Goal: Register for event/course

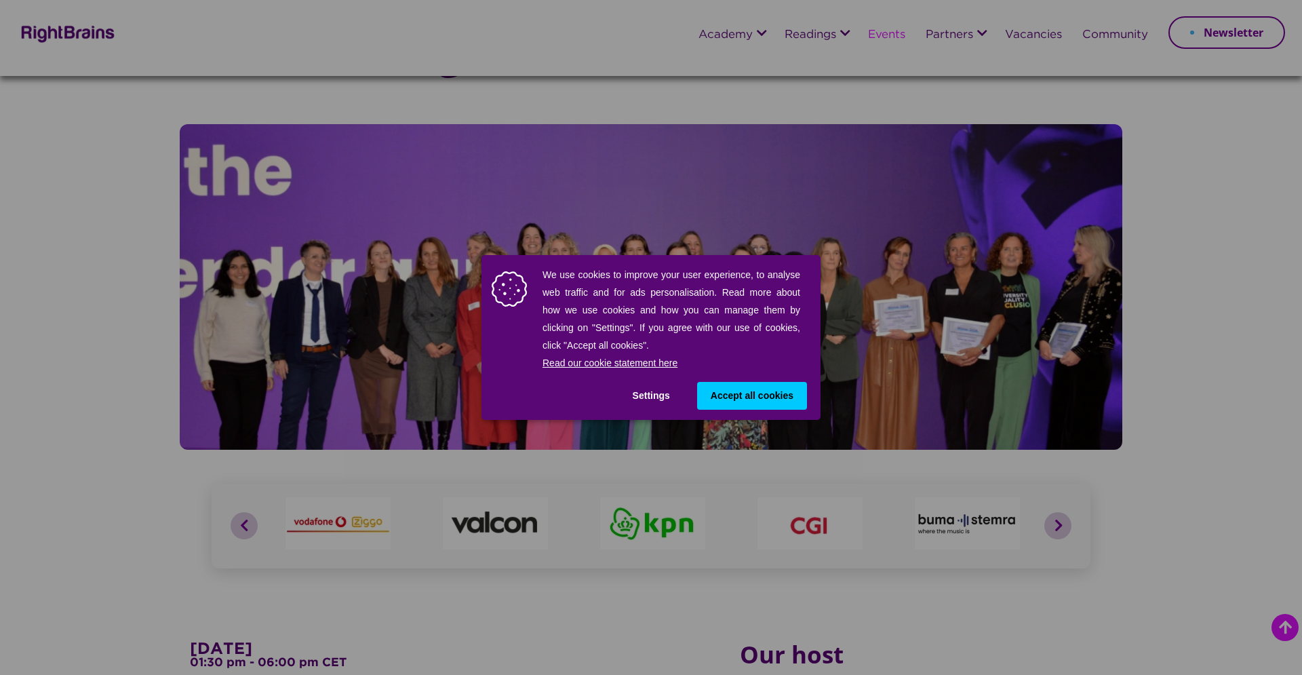
scroll to position [328, 0]
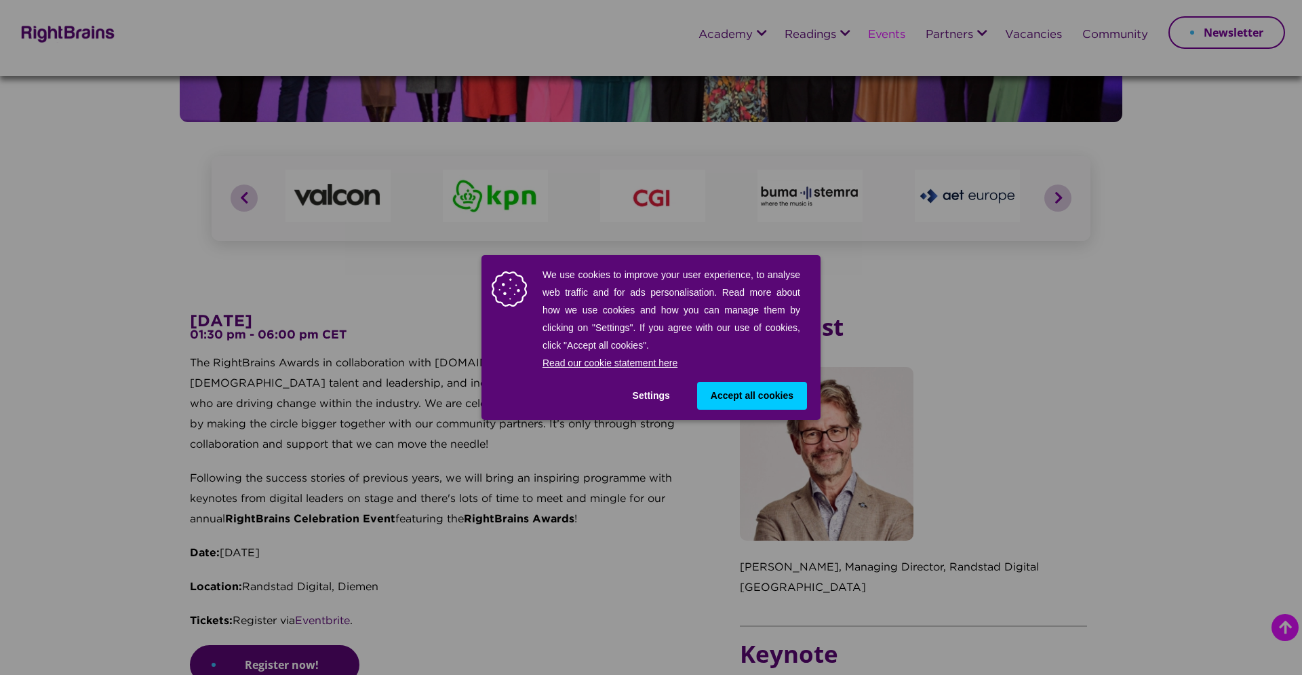
click at [785, 394] on span "Accept all cookies" at bounding box center [752, 396] width 83 height 14
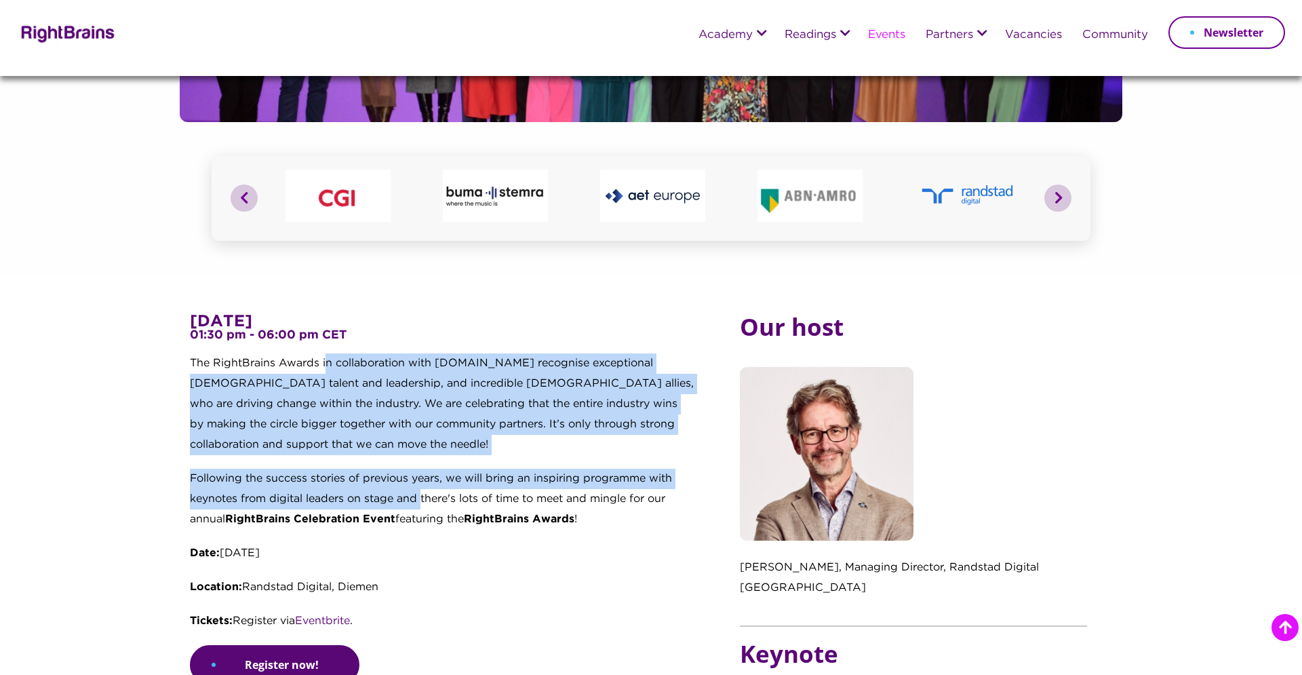
drag, startPoint x: 324, startPoint y: 364, endPoint x: 422, endPoint y: 492, distance: 161.6
click at [422, 492] on div "6 November 2025 01:30 pm - 06:00 pm CET The RightBrains Awards in collaboration…" at bounding box center [442, 479] width 505 height 332
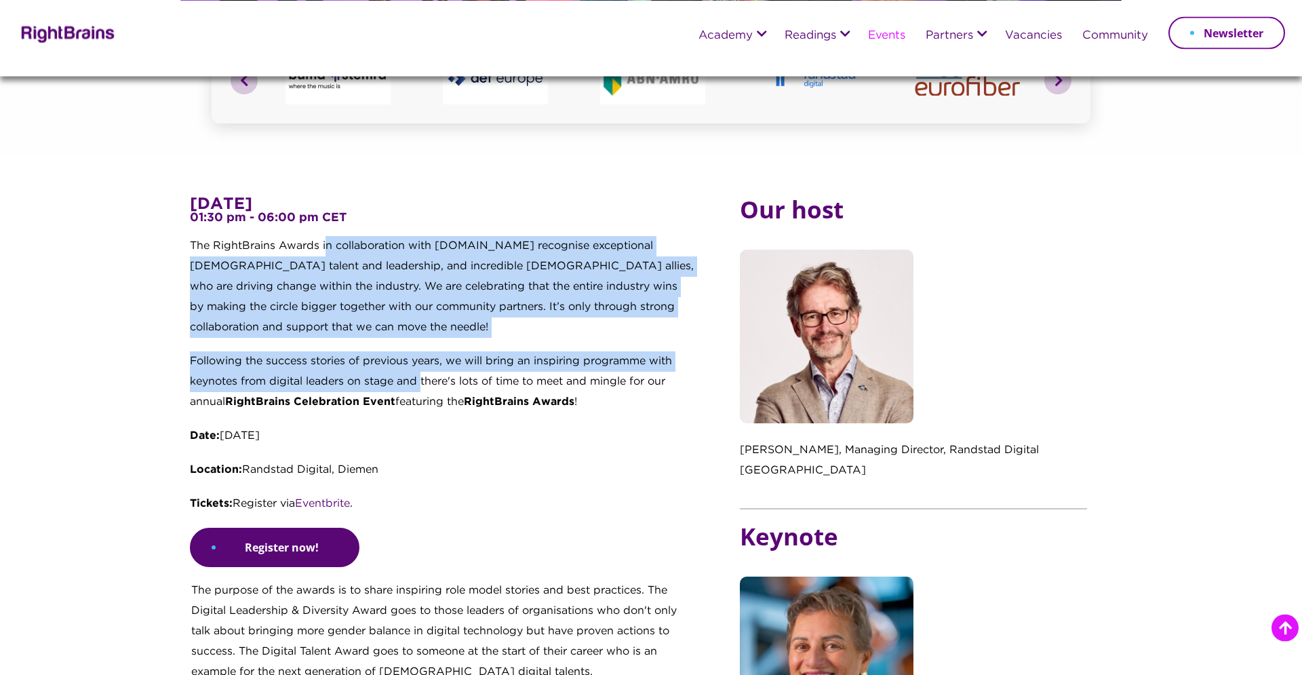
scroll to position [608, 0]
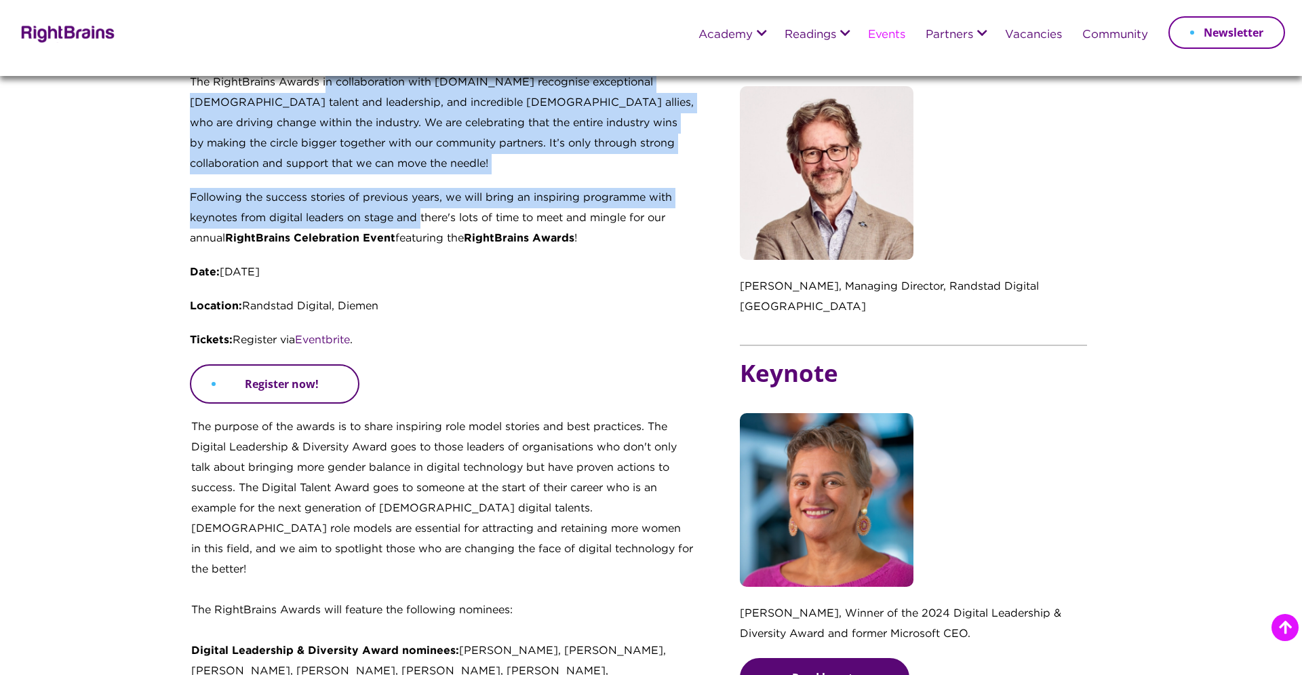
click at [321, 386] on link "Register now!" at bounding box center [275, 383] width 170 height 39
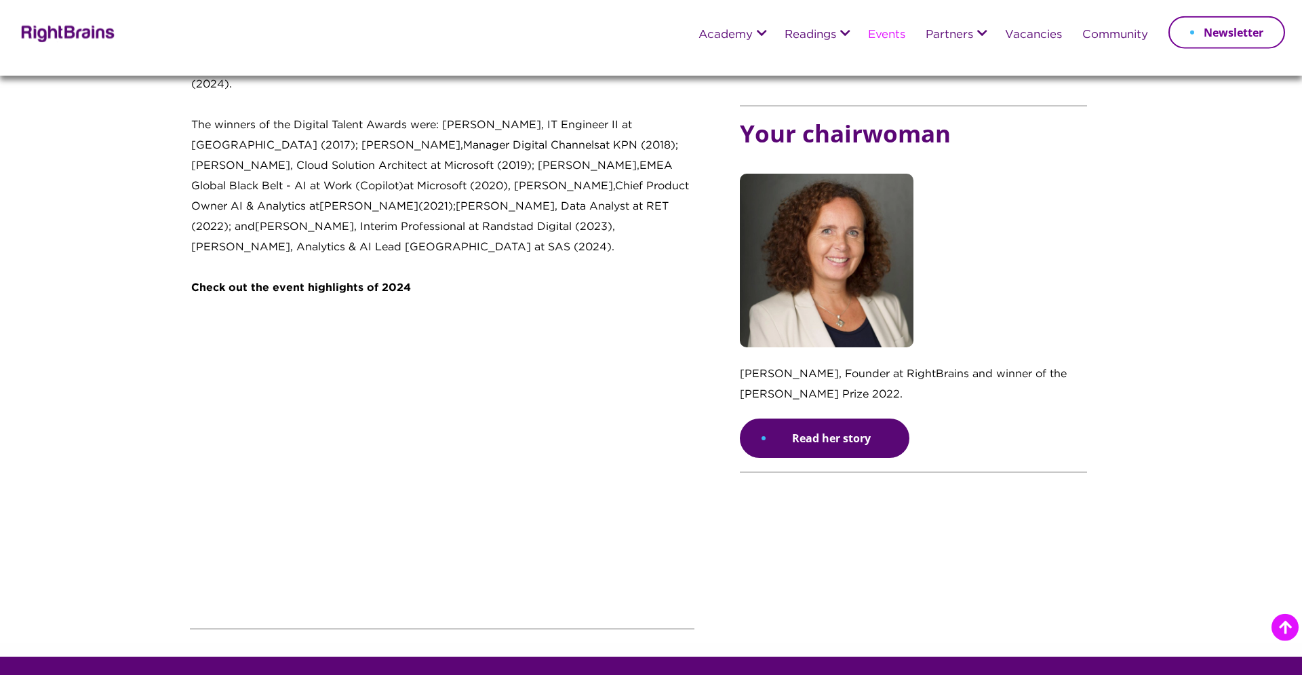
scroll to position [1521, 0]
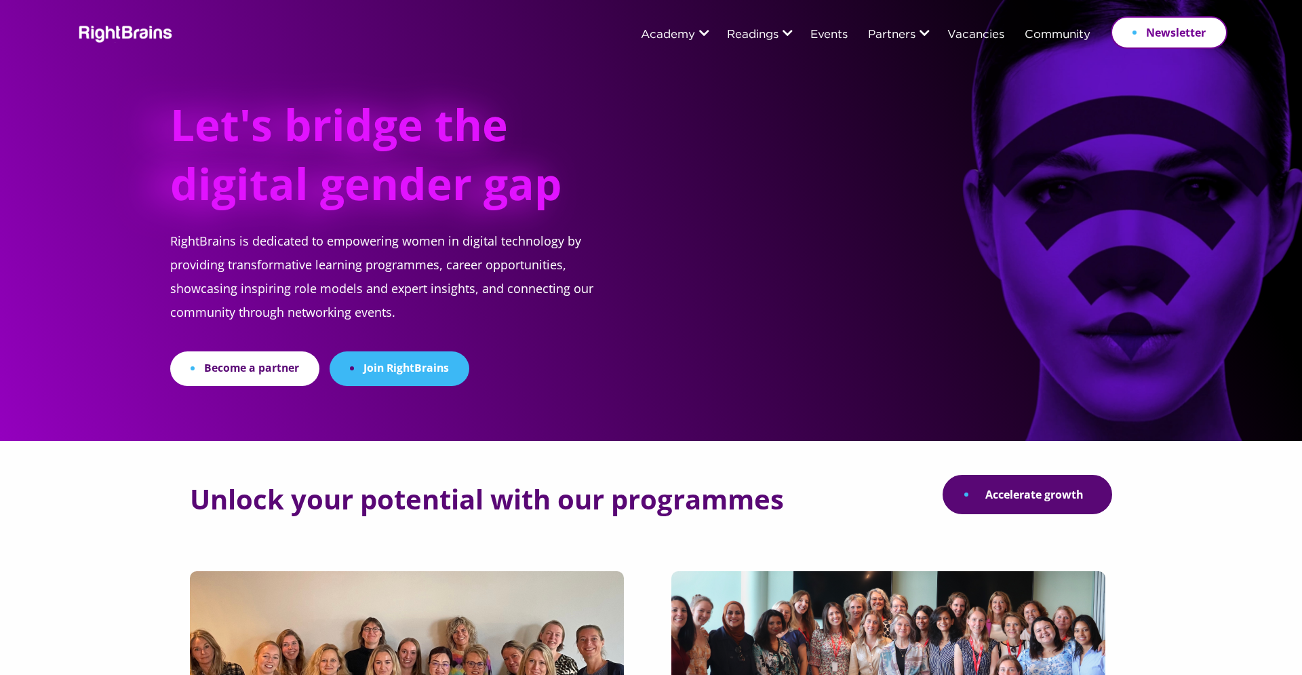
click at [585, 311] on p "RightBrains is dedicated to empowering women in digital technology by providing…" at bounding box center [398, 290] width 456 height 122
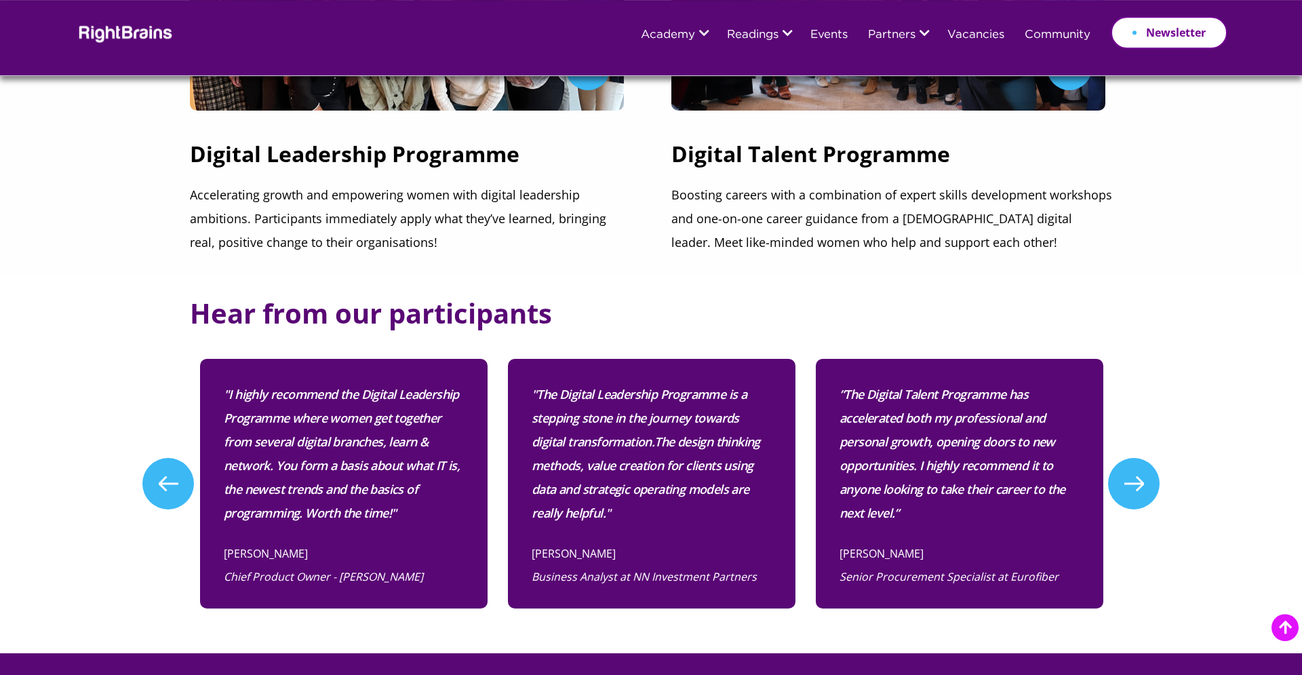
scroll to position [702, 0]
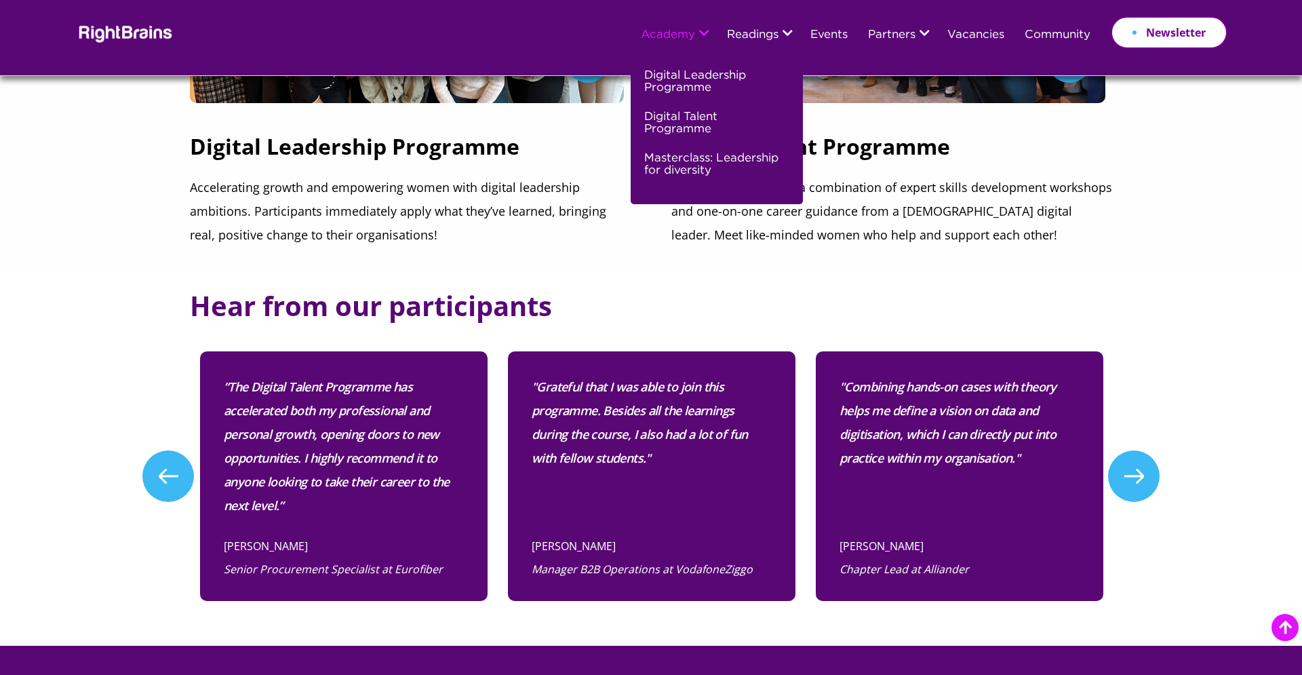
click at [686, 30] on link "Academy" at bounding box center [668, 35] width 54 height 12
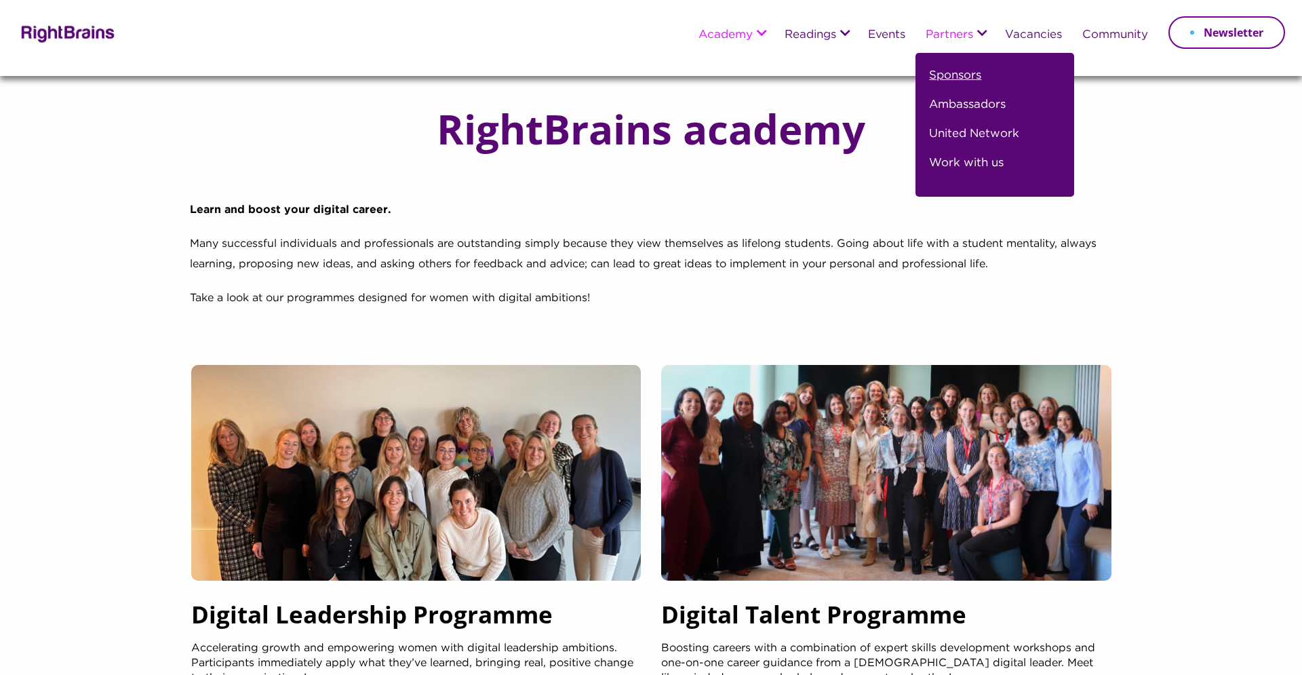
click at [956, 73] on link "Sponsors" at bounding box center [955, 80] width 52 height 29
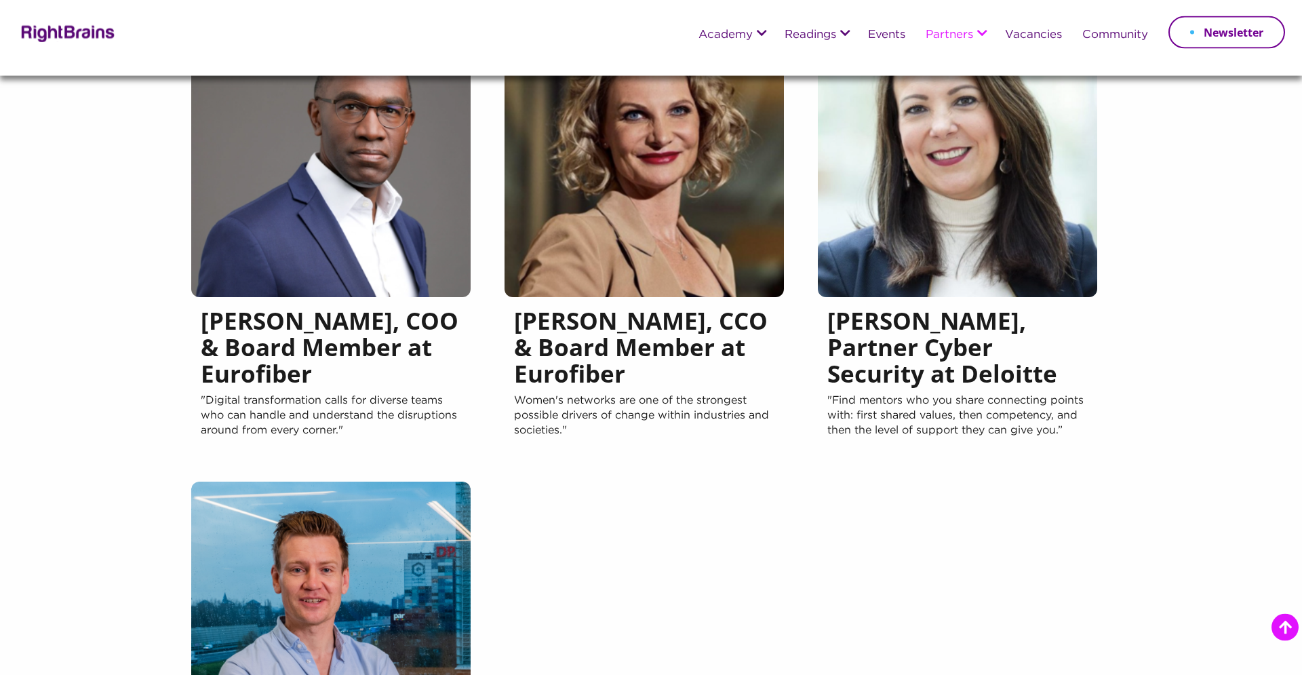
scroll to position [1100, 0]
